Goal: Information Seeking & Learning: Check status

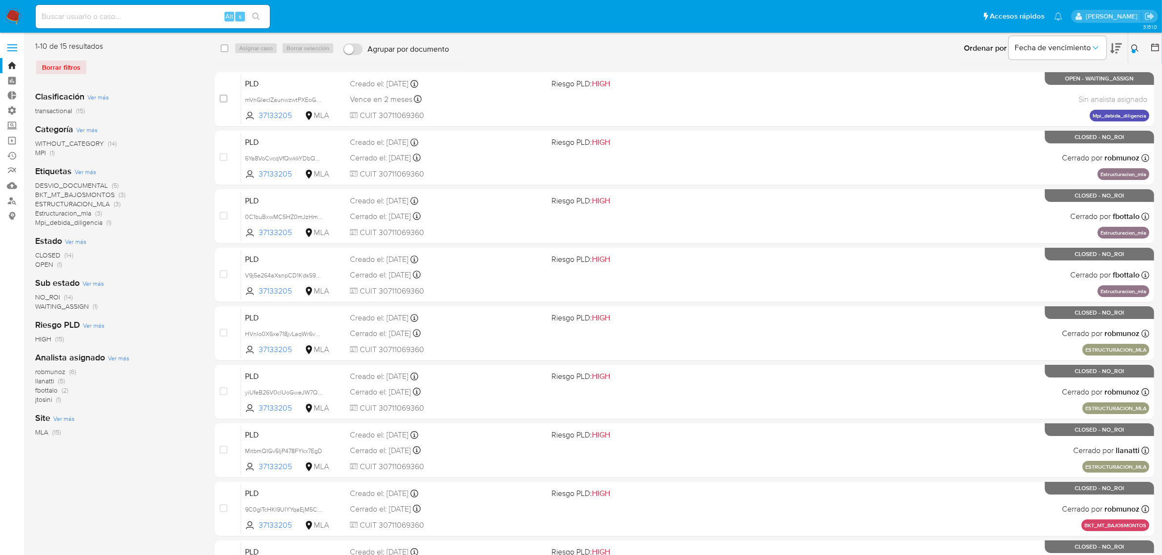
click at [1135, 46] on icon at bounding box center [1135, 48] width 8 height 8
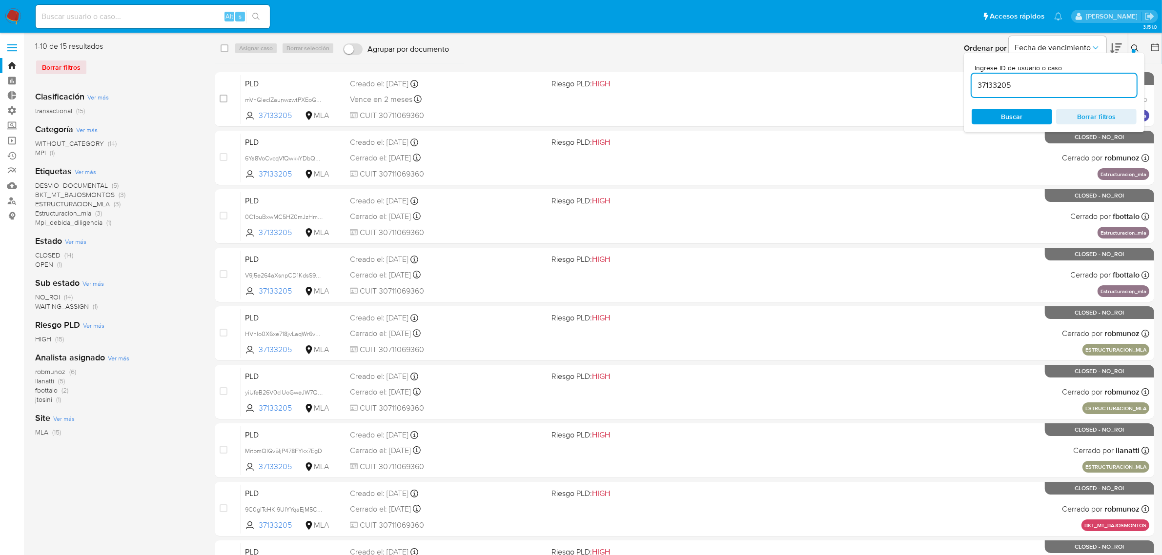
drag, startPoint x: 1019, startPoint y: 84, endPoint x: 975, endPoint y: 89, distance: 44.1
click at [975, 89] on input "37133205" at bounding box center [1053, 85] width 165 height 13
type input "147276144"
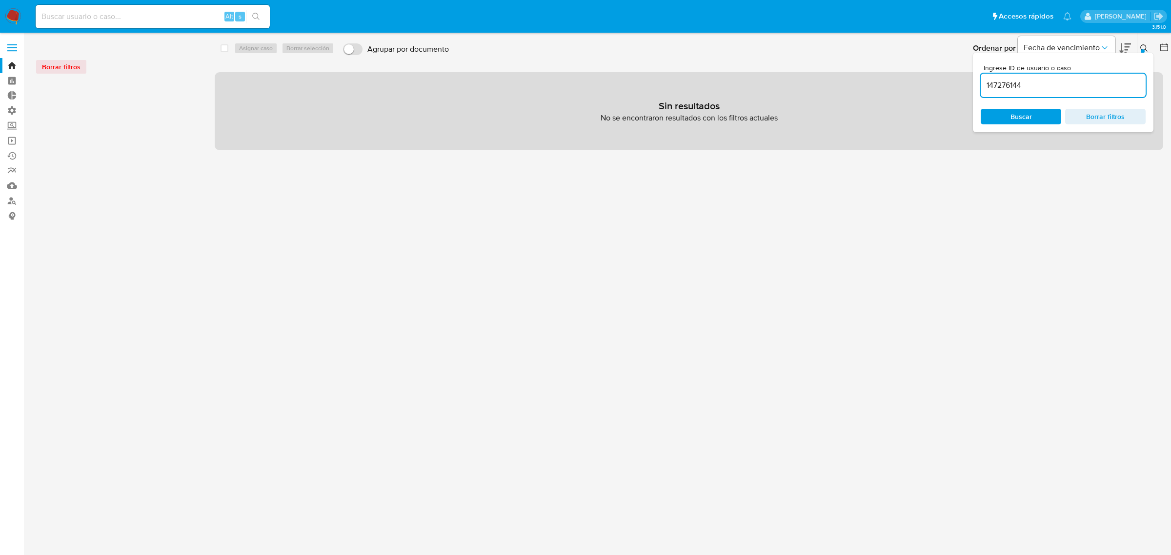
click at [1139, 44] on button at bounding box center [1145, 48] width 16 height 12
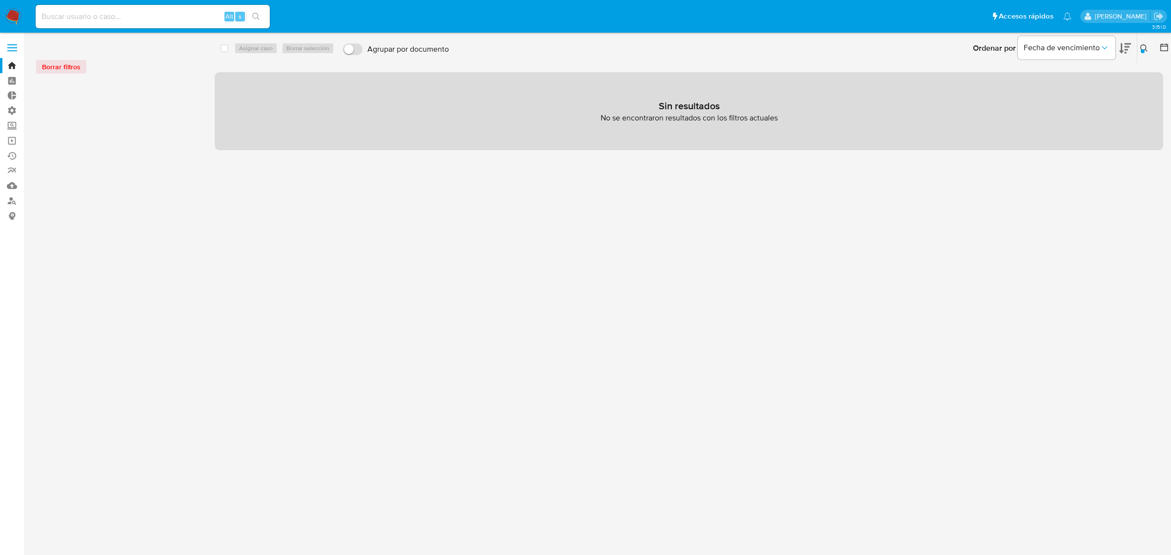
click at [1143, 46] on icon at bounding box center [1144, 48] width 8 height 8
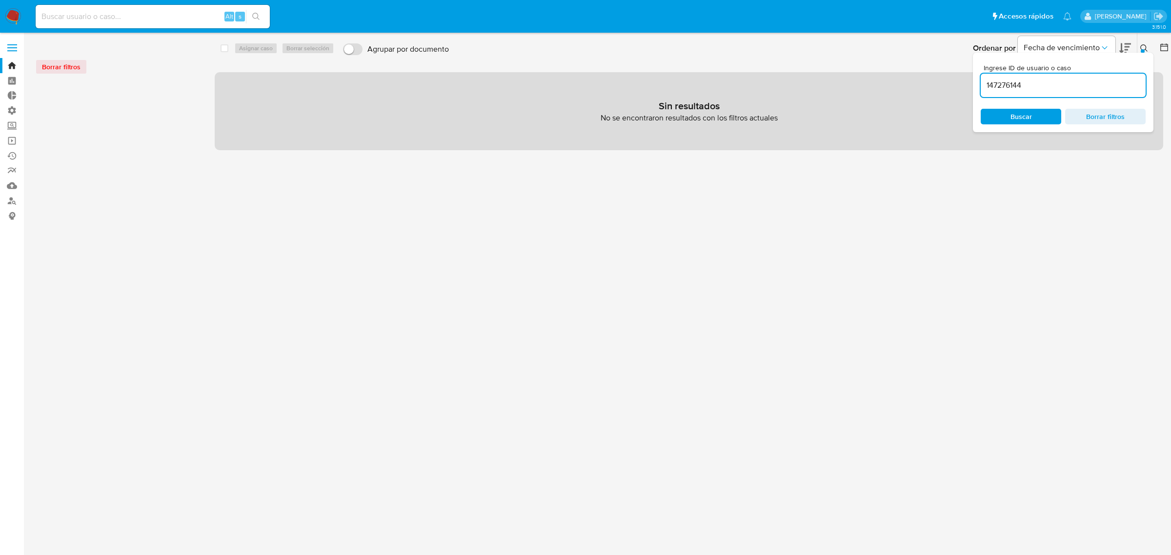
drag, startPoint x: 1025, startPoint y: 82, endPoint x: 986, endPoint y: 83, distance: 39.5
click at [986, 83] on input "147276144" at bounding box center [1063, 85] width 165 height 13
click at [48, 66] on div "Borrar filtros" at bounding box center [113, 67] width 156 height 16
click at [71, 17] on input at bounding box center [153, 16] width 234 height 13
paste input "147276144"
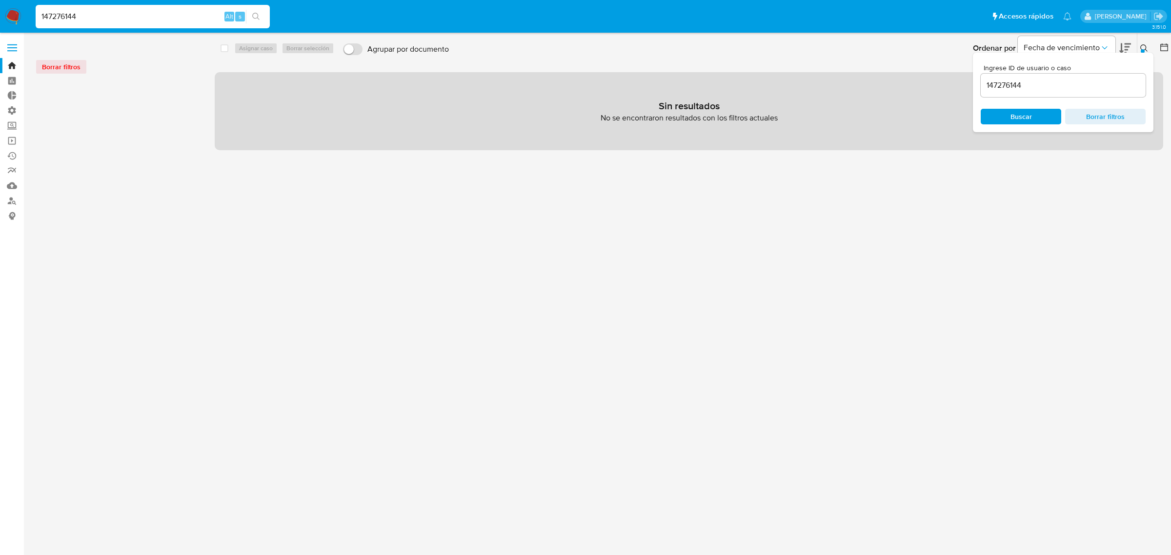
type input "147276144"
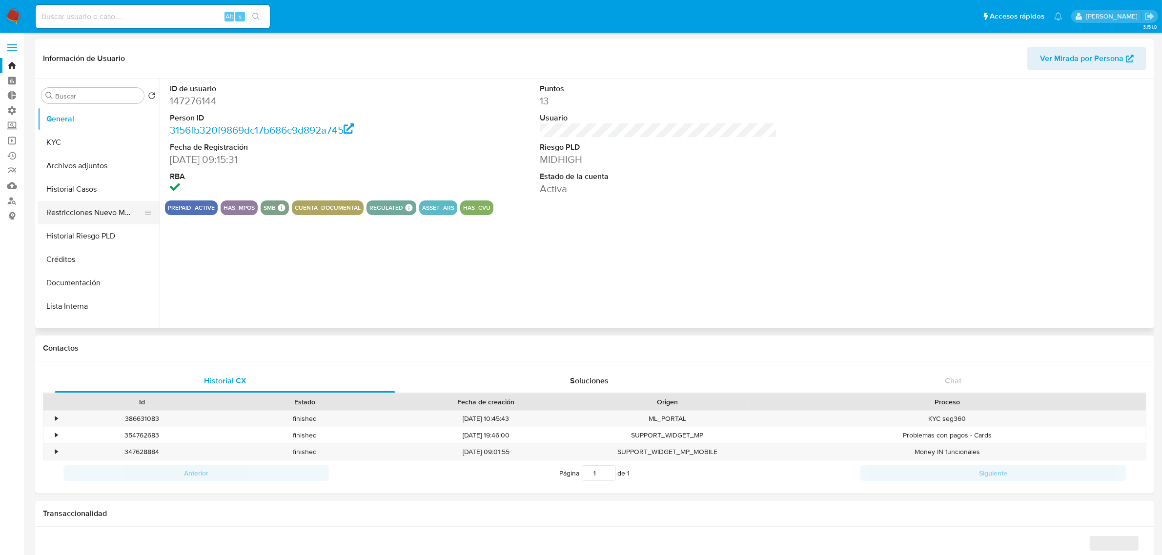
select select "10"
click at [69, 186] on button "Historial Casos" at bounding box center [95, 189] width 114 height 23
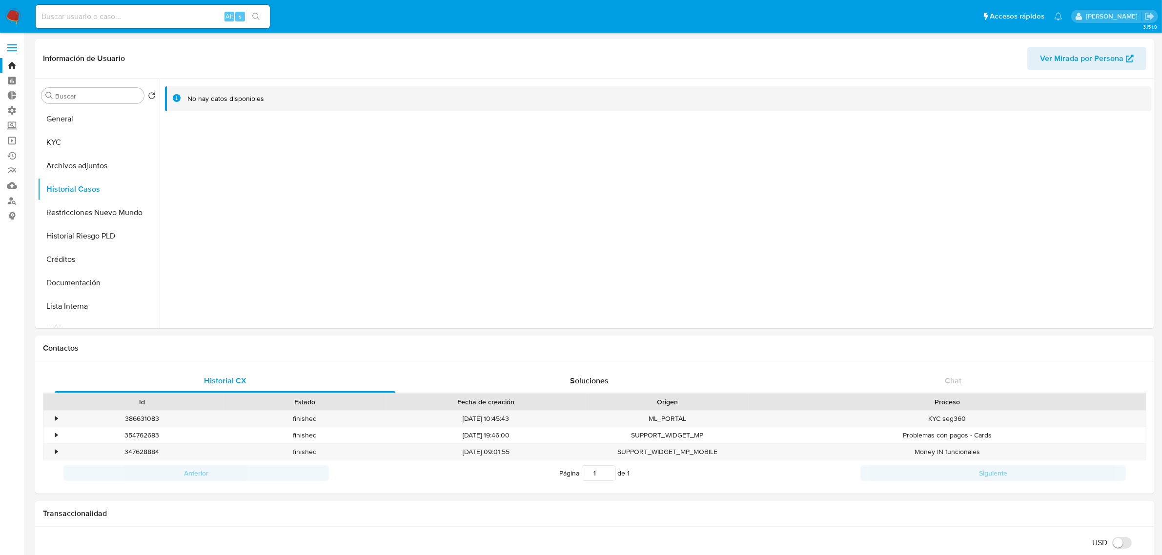
click at [128, 24] on div "Alt s" at bounding box center [153, 16] width 234 height 23
drag, startPoint x: 132, startPoint y: 22, endPoint x: 131, endPoint y: 13, distance: 9.4
click at [132, 19] on input at bounding box center [153, 16] width 234 height 13
paste input "626961950"
type input "626961950"
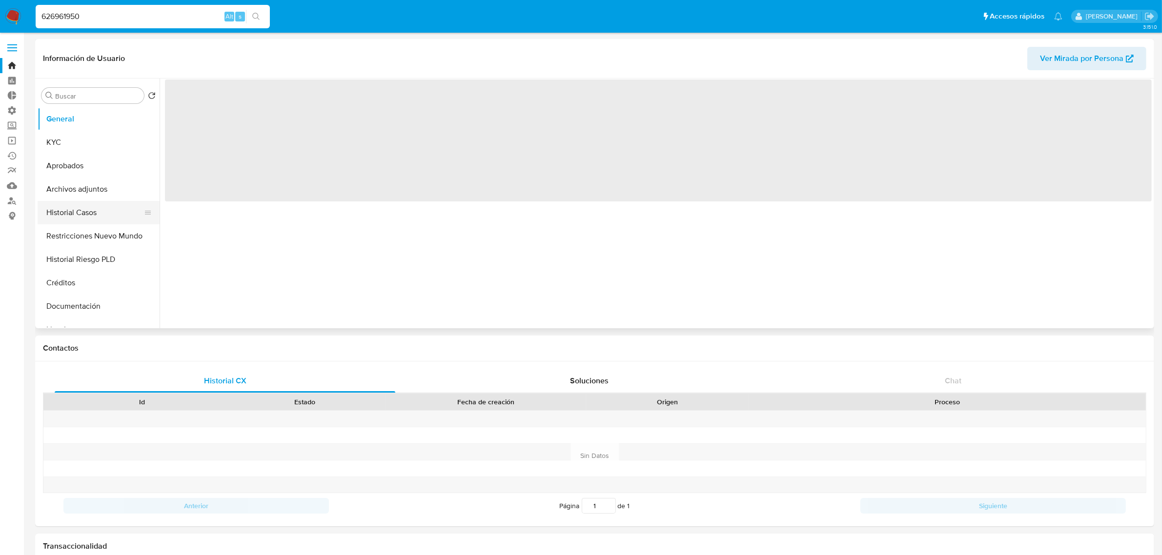
click at [90, 213] on button "Historial Casos" at bounding box center [95, 212] width 114 height 23
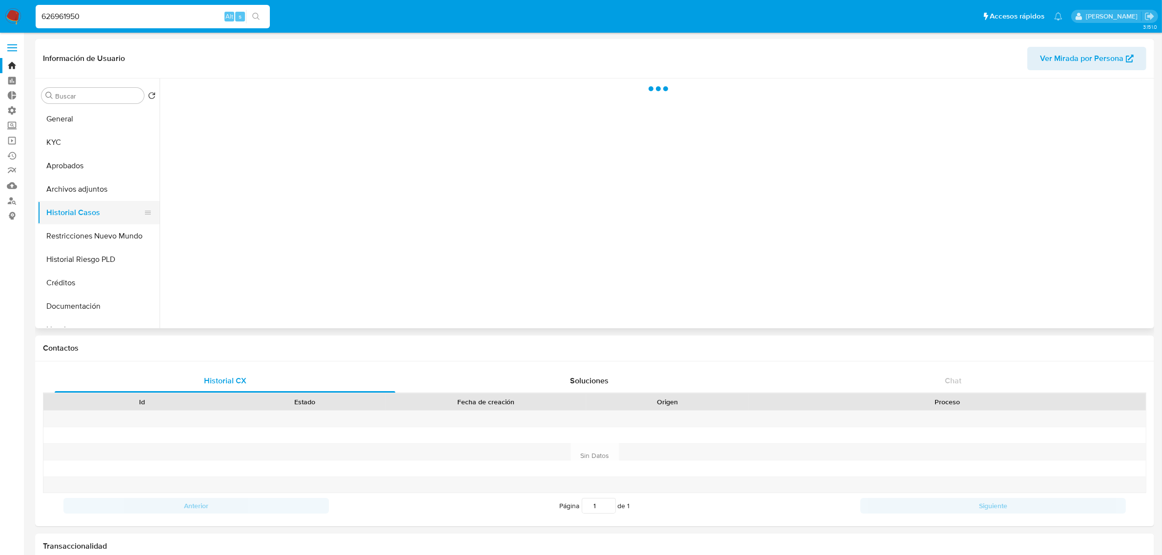
select select "10"
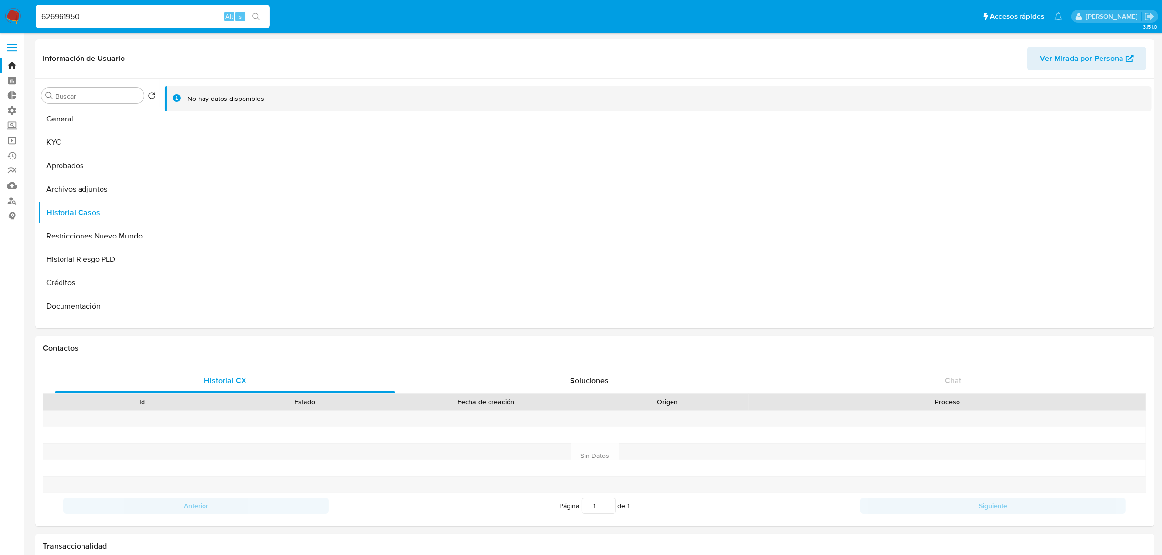
drag, startPoint x: 91, startPoint y: 18, endPoint x: 0, endPoint y: 13, distance: 91.4
click at [0, 14] on nav "Pausado Ver notificaciones 626961950 Alt s Accesos rápidos Presiona las siguien…" at bounding box center [581, 16] width 1162 height 33
paste input "2390396188"
type input "2390396188"
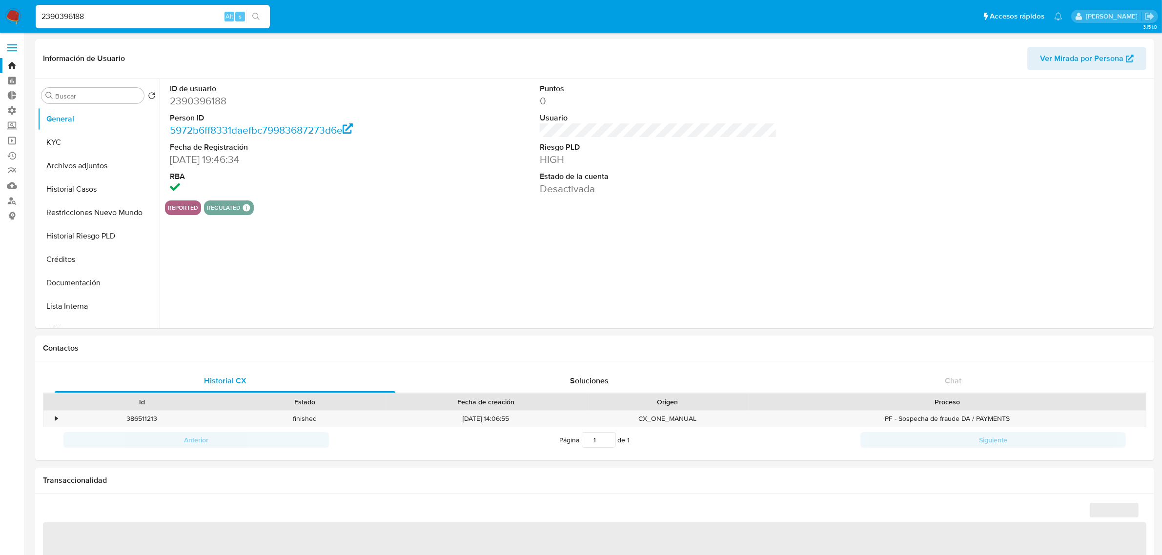
select select "10"
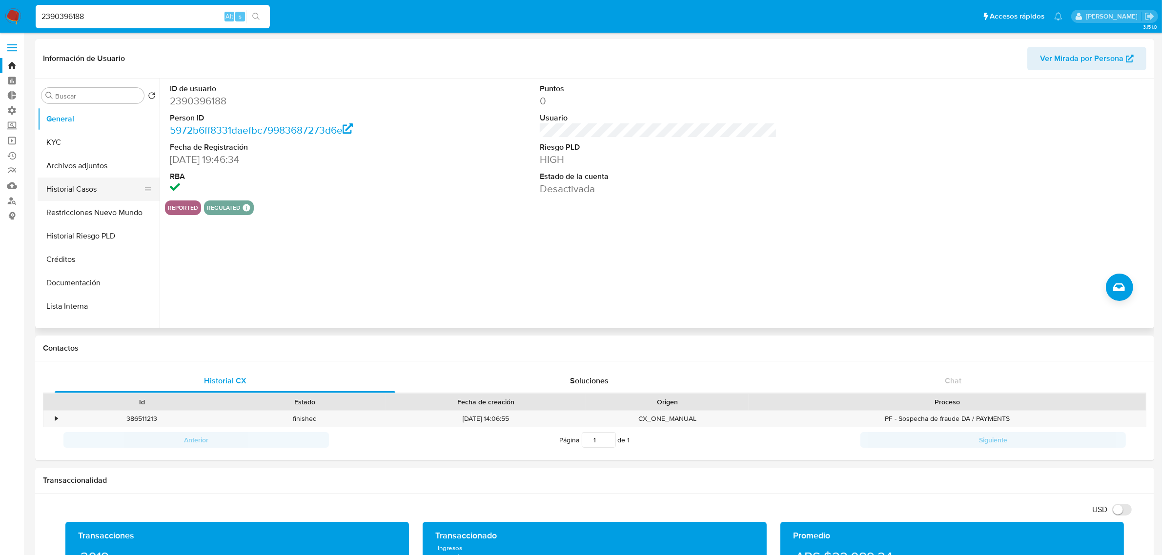
click at [92, 184] on button "Historial Casos" at bounding box center [95, 189] width 114 height 23
